Goal: Find specific page/section: Find specific page/section

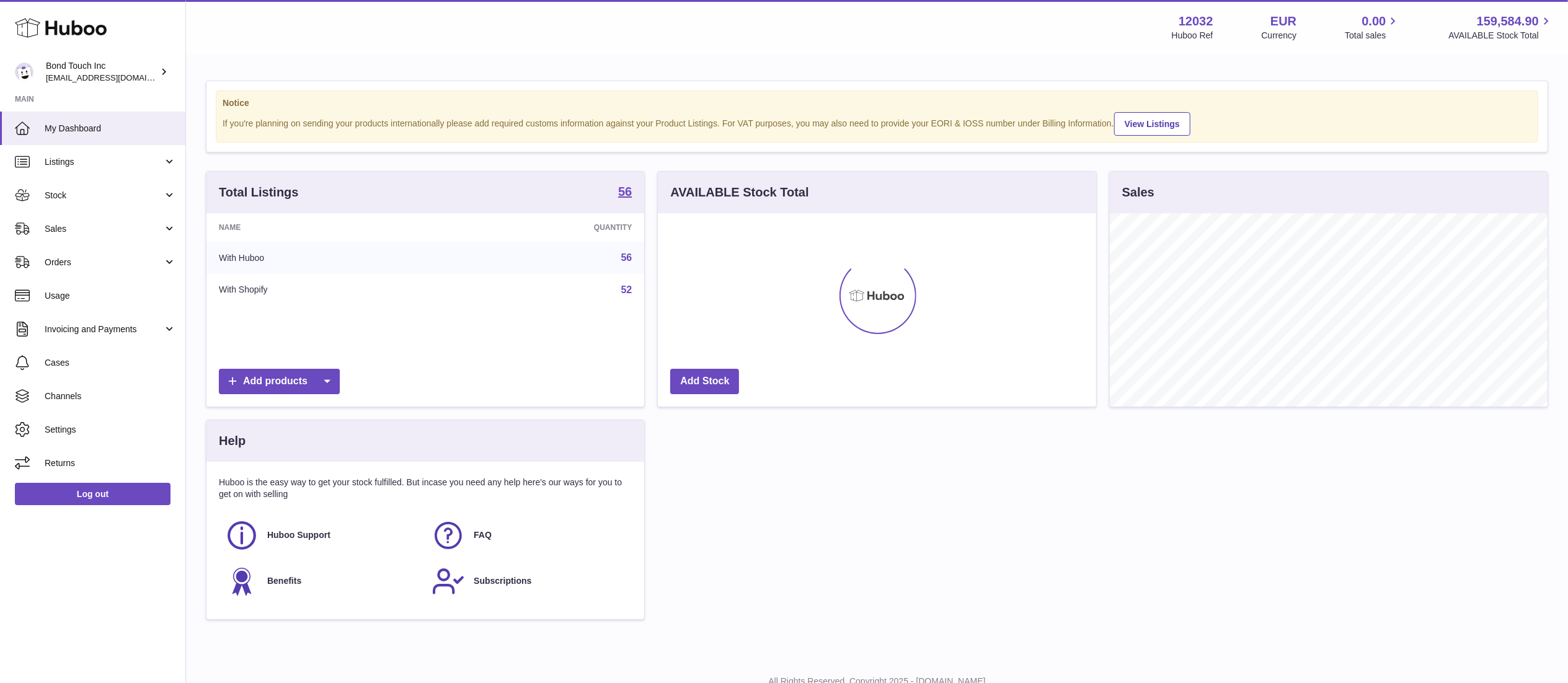
scroll to position [193, 438]
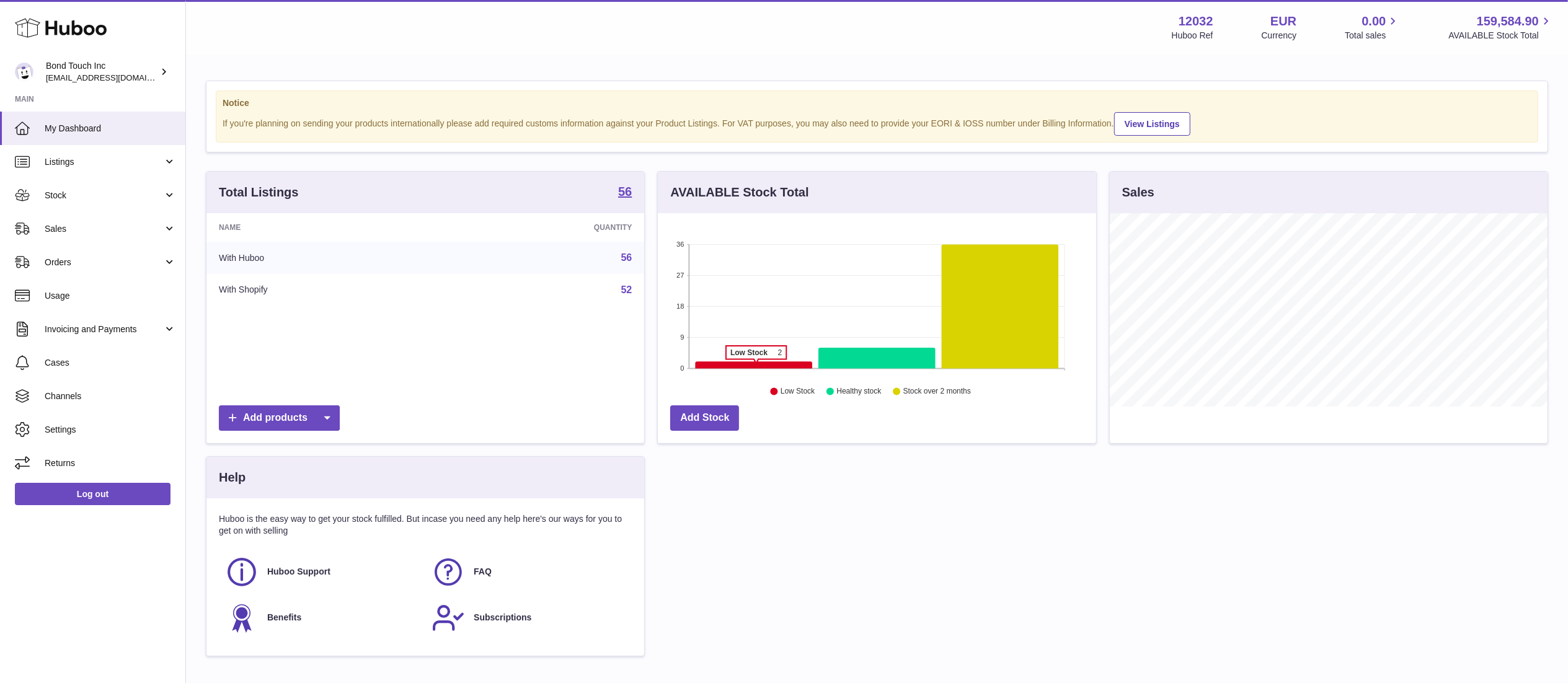
click at [757, 367] on icon at bounding box center [754, 365] width 117 height 7
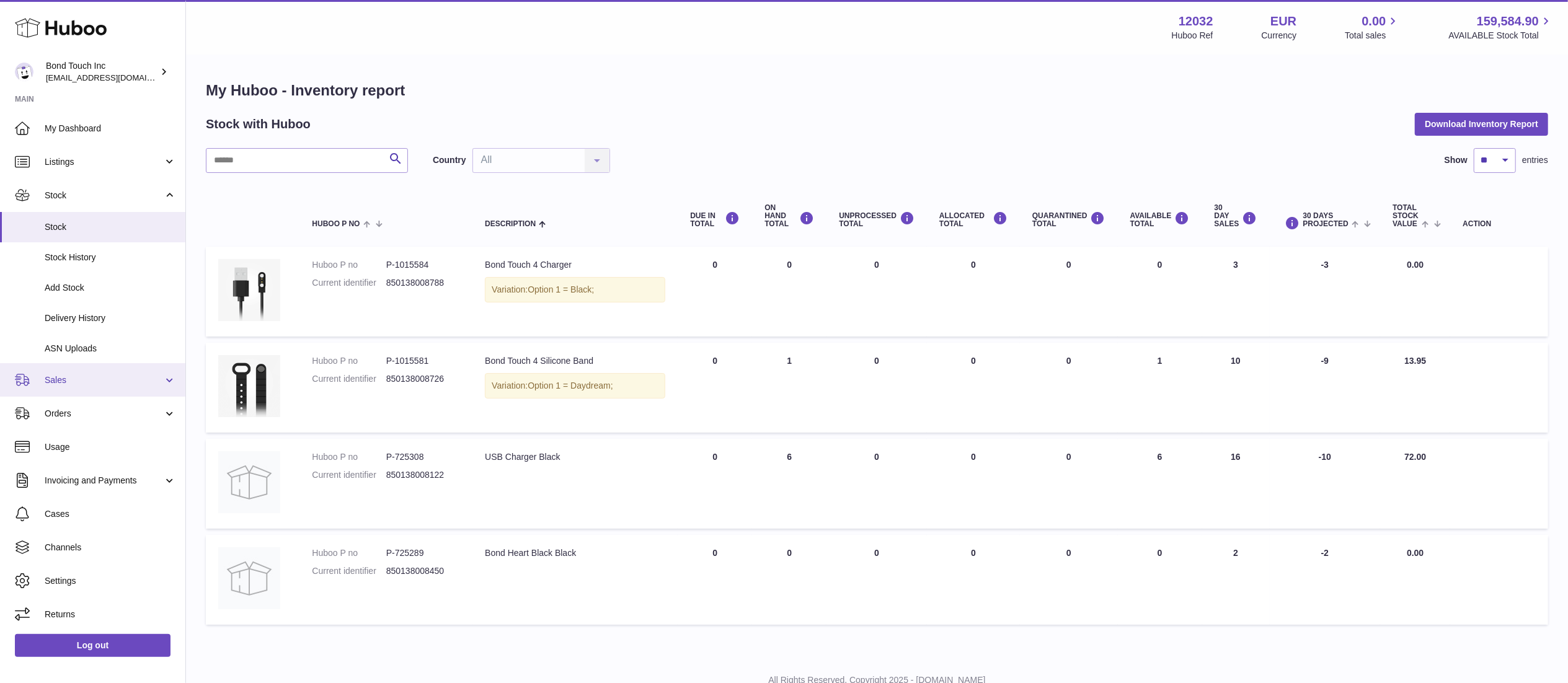
click at [104, 386] on link "Sales" at bounding box center [93, 380] width 186 height 34
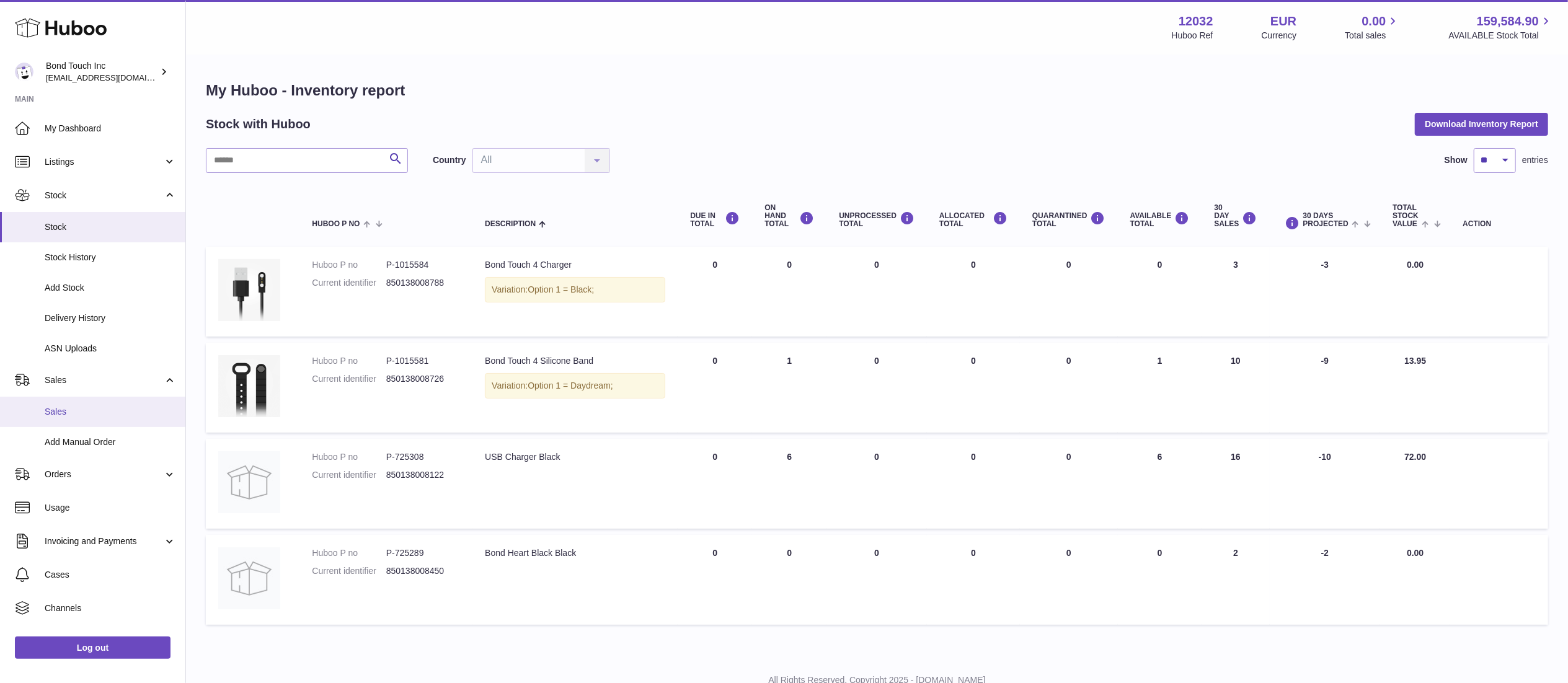
click at [70, 413] on span "Sales" at bounding box center [110, 412] width 131 height 12
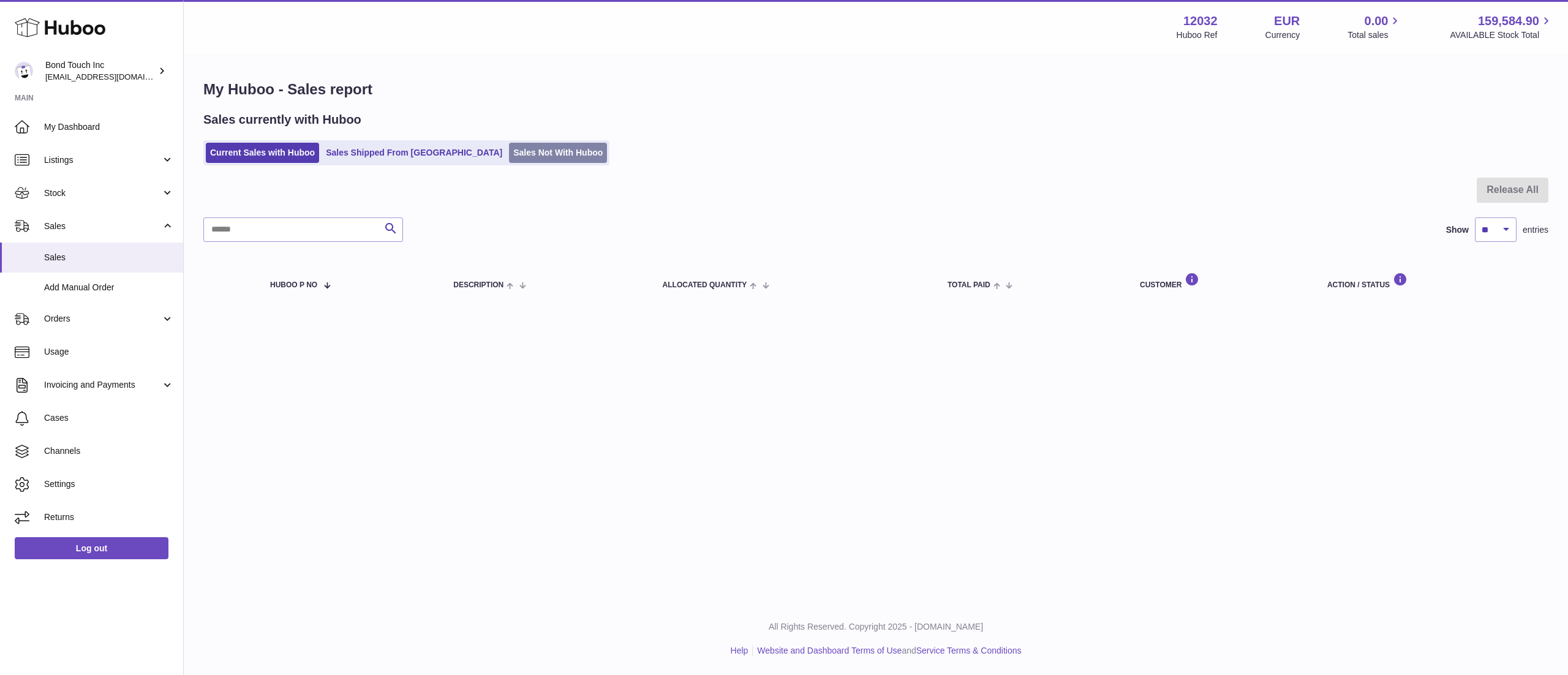
click at [509, 157] on link "Sales Not With Huboo" at bounding box center [558, 153] width 98 height 20
